Goal: Use online tool/utility

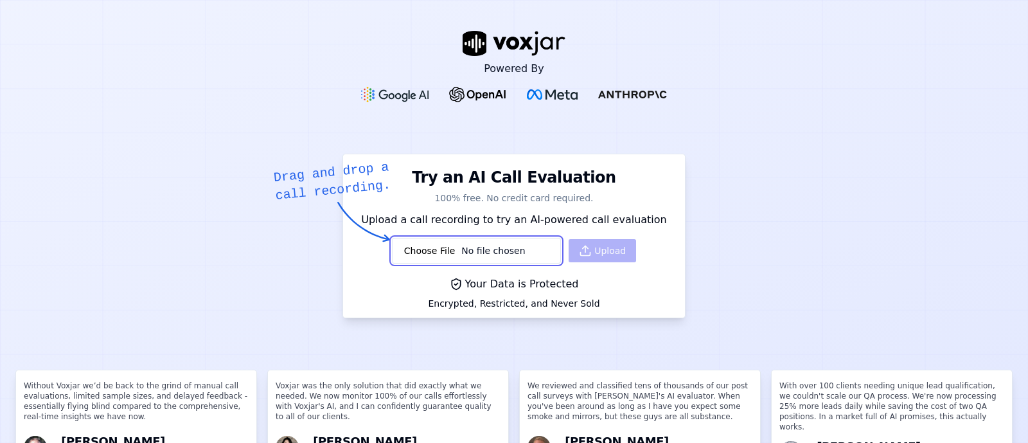
click at [478, 261] on input "file" at bounding box center [476, 251] width 169 height 26
type input "C:\fakepath\81205568541755765187.wav"
click at [585, 249] on button "Upload" at bounding box center [602, 250] width 67 height 23
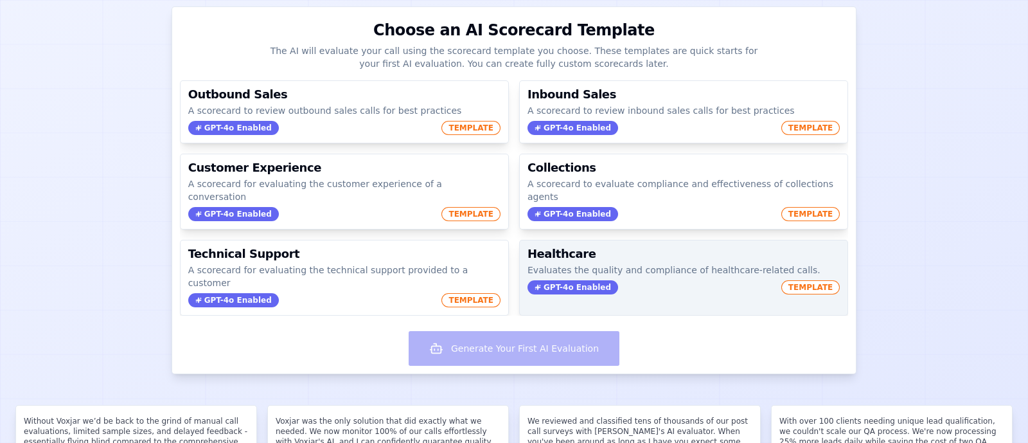
scroll to position [128, 0]
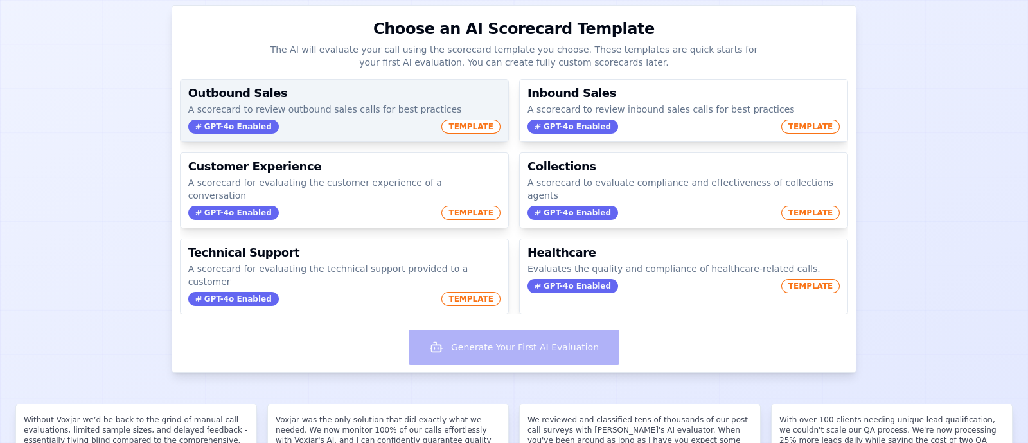
click at [356, 112] on p "A scorecard to review outbound sales calls for best practices" at bounding box center [344, 109] width 312 height 13
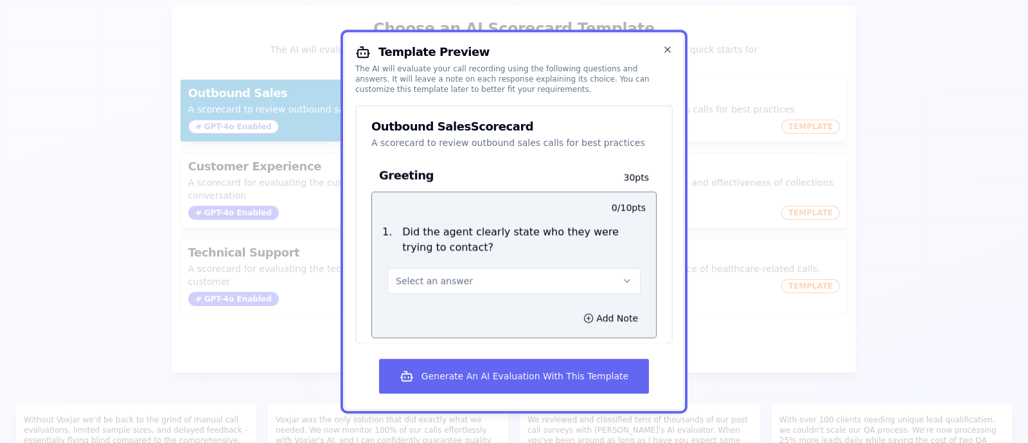
click at [559, 283] on button "Select an answer" at bounding box center [514, 281] width 253 height 26
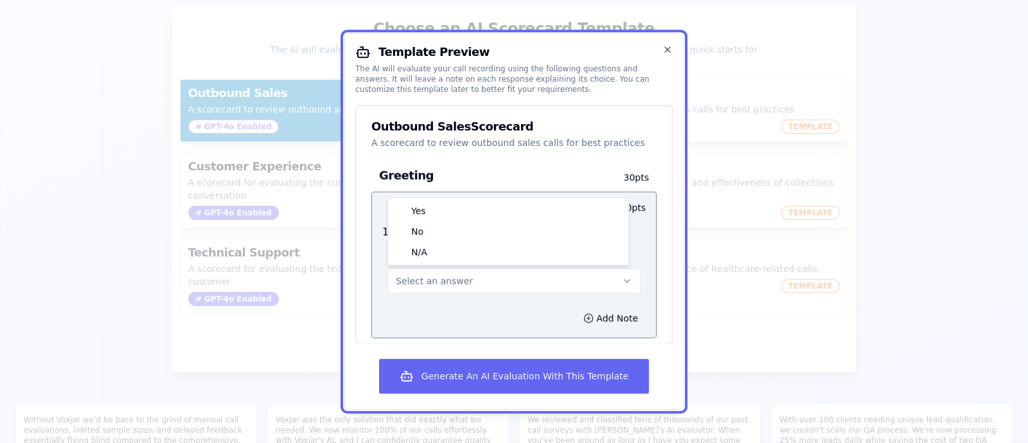
click at [559, 283] on button "Select an answer" at bounding box center [514, 281] width 253 height 26
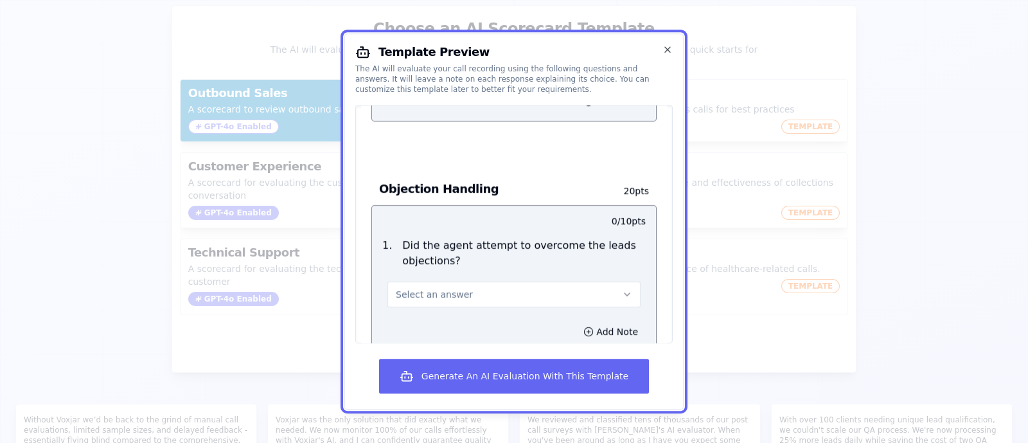
scroll to position [1073, 0]
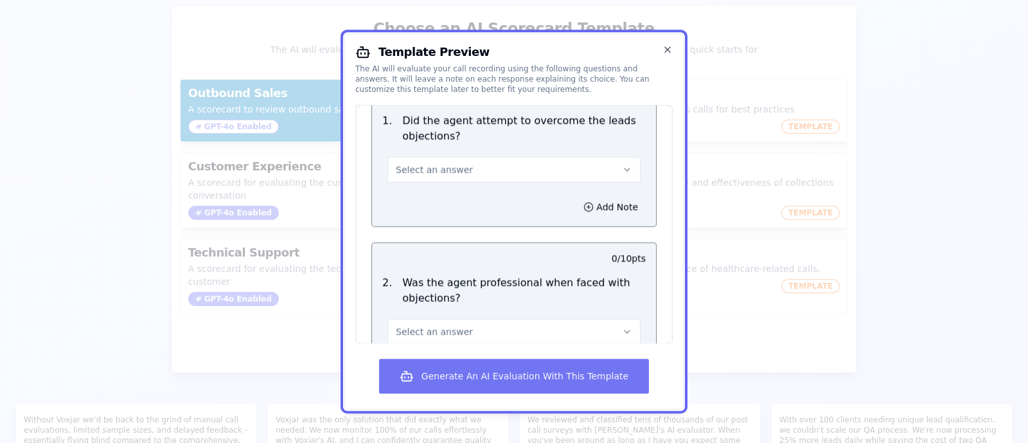
click at [540, 381] on button "Generate An AI Evaluation With This Template" at bounding box center [514, 376] width 270 height 35
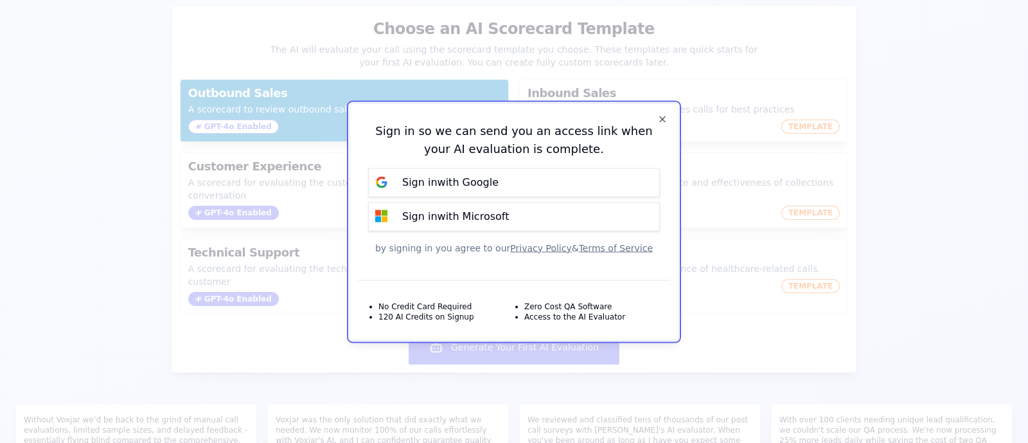
click at [662, 108] on div "Sign in so we can send you an access link when your AI evaluation is complete. …" at bounding box center [514, 221] width 329 height 237
click at [662, 121] on icon "button" at bounding box center [663, 119] width 10 height 10
